Goal: Task Accomplishment & Management: Manage account settings

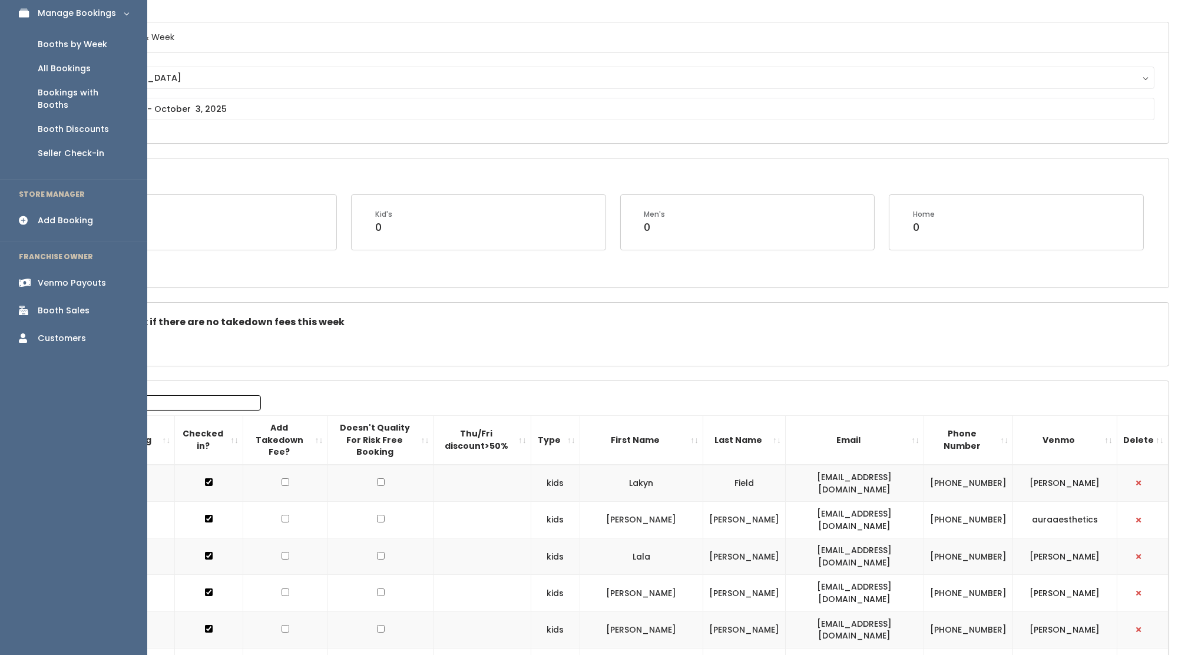
click at [49, 304] on div "Booth Sales" at bounding box center [64, 310] width 52 height 12
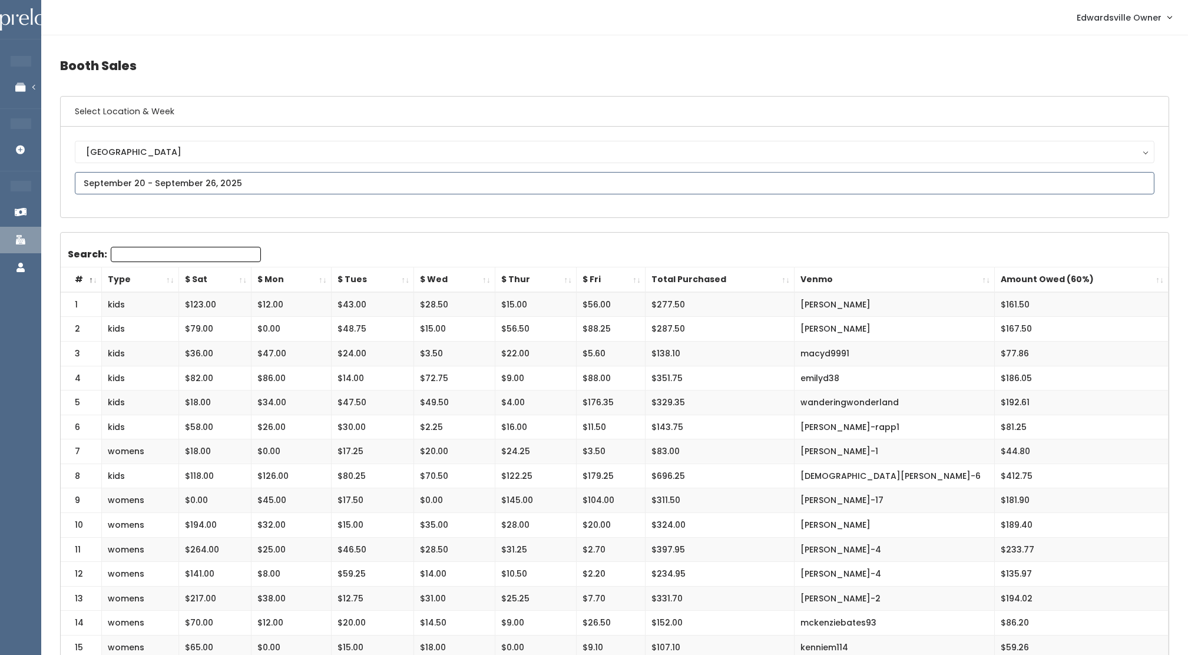
click at [253, 192] on input "text" at bounding box center [615, 183] width 1080 height 22
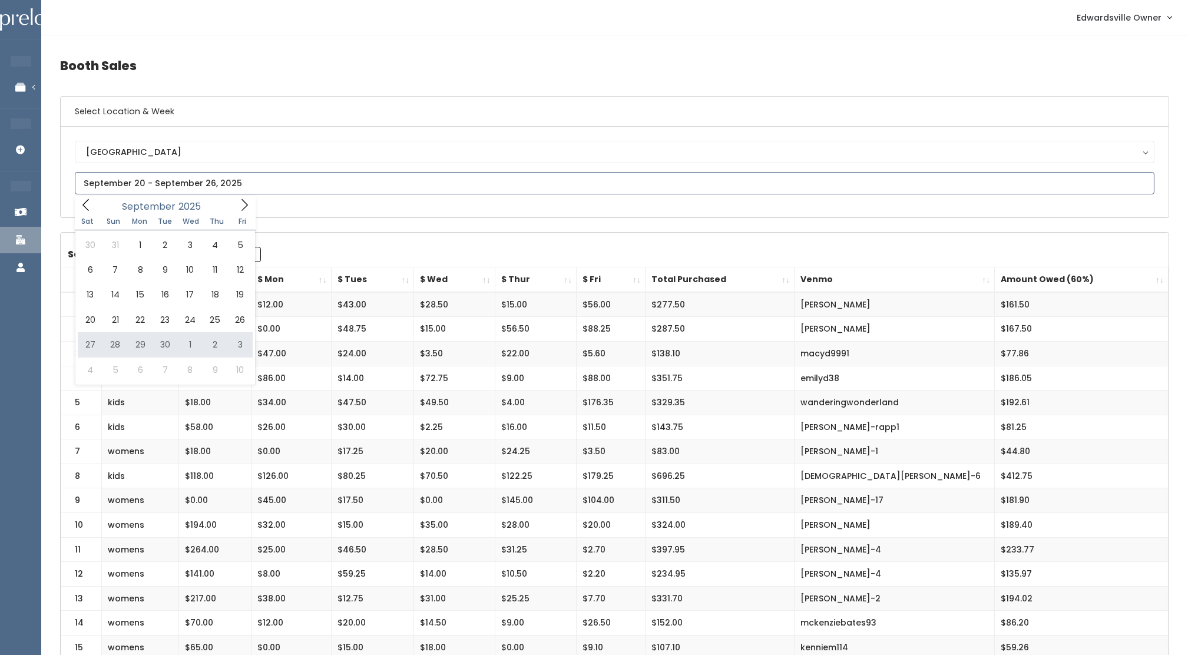
type input "September 27 to October 3"
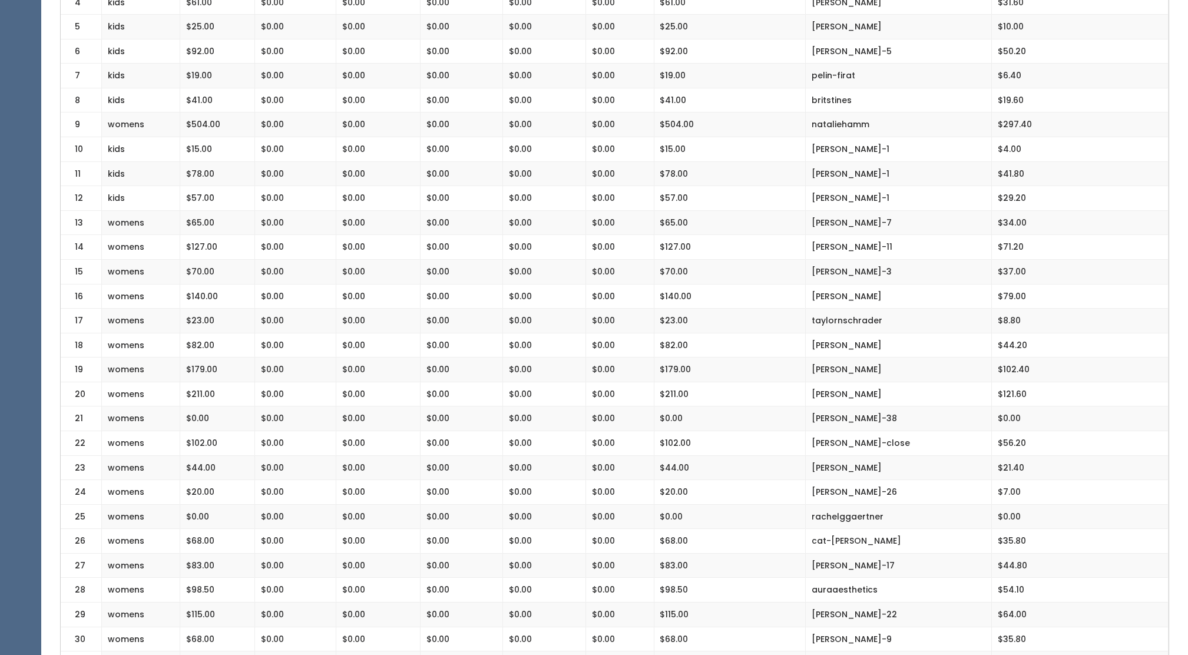
scroll to position [377, 0]
